Goal: Check status

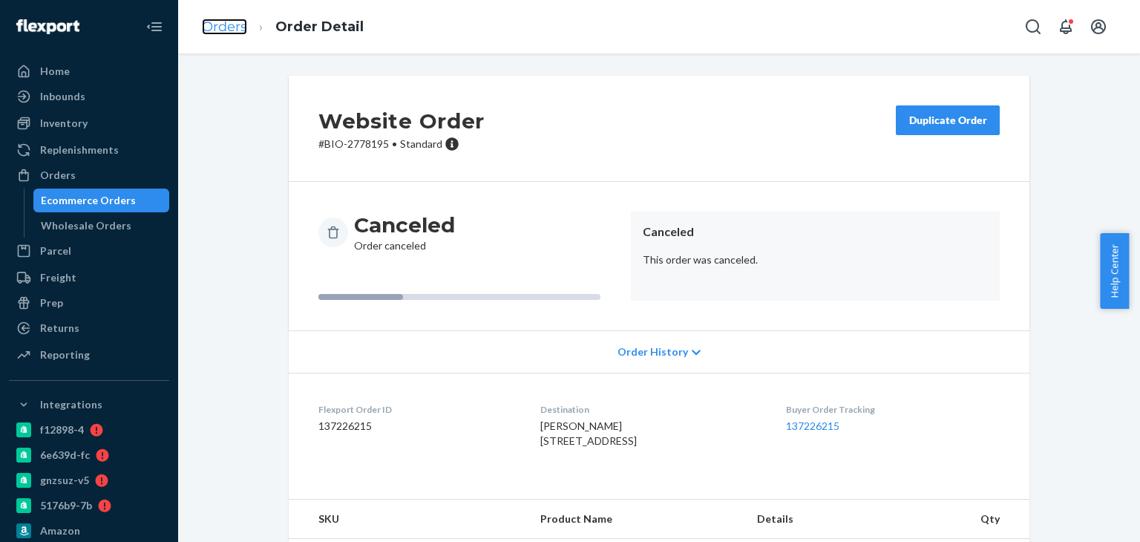
click at [233, 30] on link "Orders" at bounding box center [224, 27] width 45 height 16
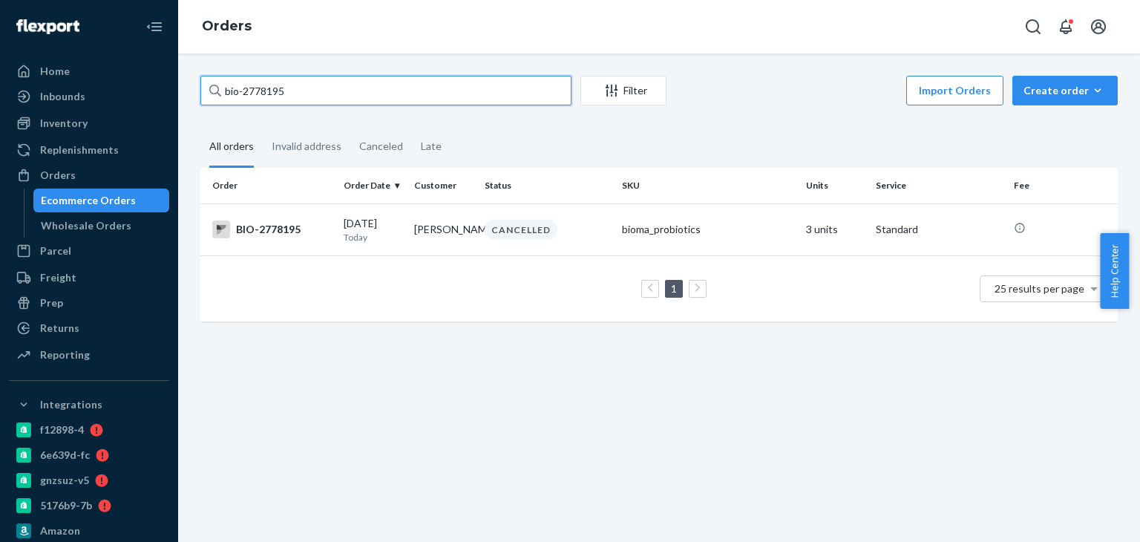
click at [279, 88] on input "bio-2778195" at bounding box center [385, 91] width 371 height 30
paste input "897886"
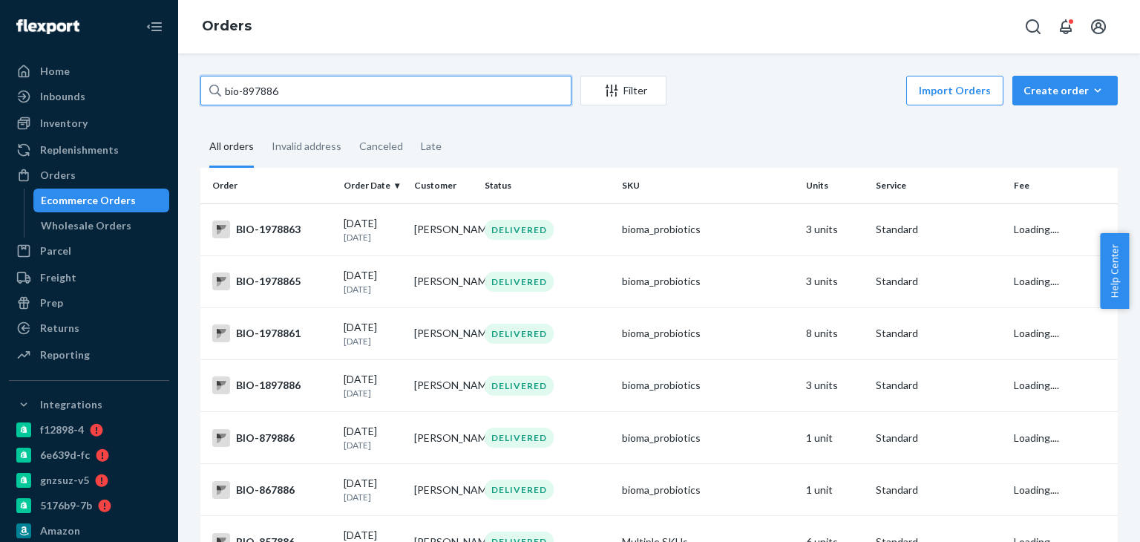
click at [330, 93] on input "bio-897886" at bounding box center [385, 91] width 371 height 30
click at [273, 82] on input "bio-897886" at bounding box center [385, 91] width 371 height 30
paste input "1128122"
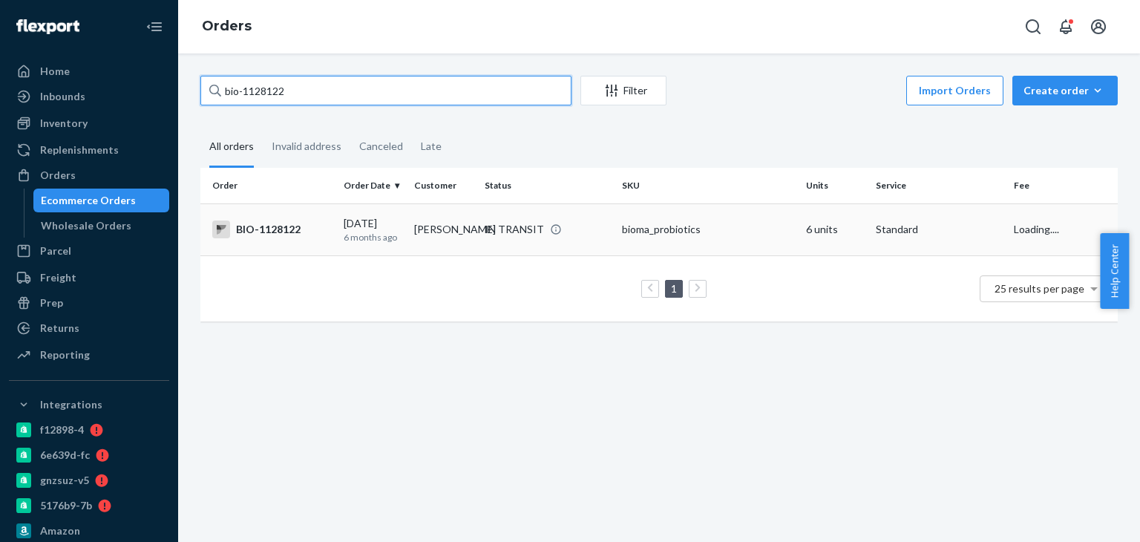
type input "bio-1128122"
click at [254, 232] on div "BIO-1128122" at bounding box center [272, 229] width 120 height 18
